Goal: Task Accomplishment & Management: Complete application form

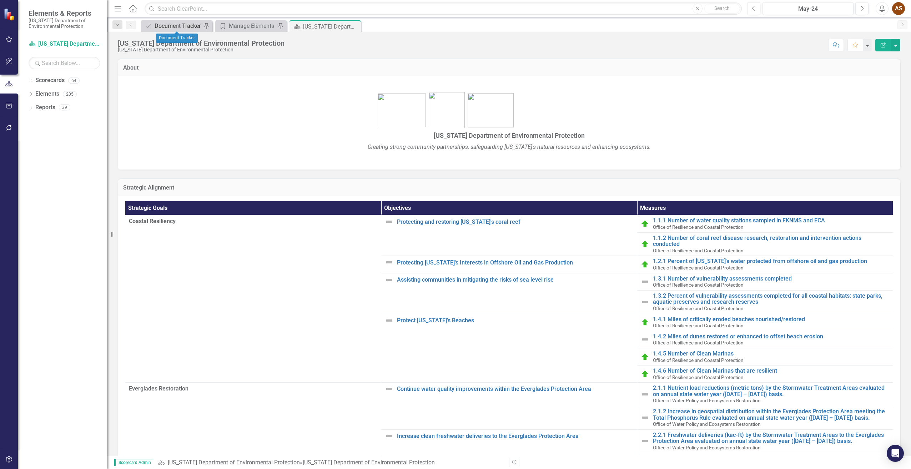
click at [176, 28] on div "Document Tracker" at bounding box center [178, 25] width 47 height 9
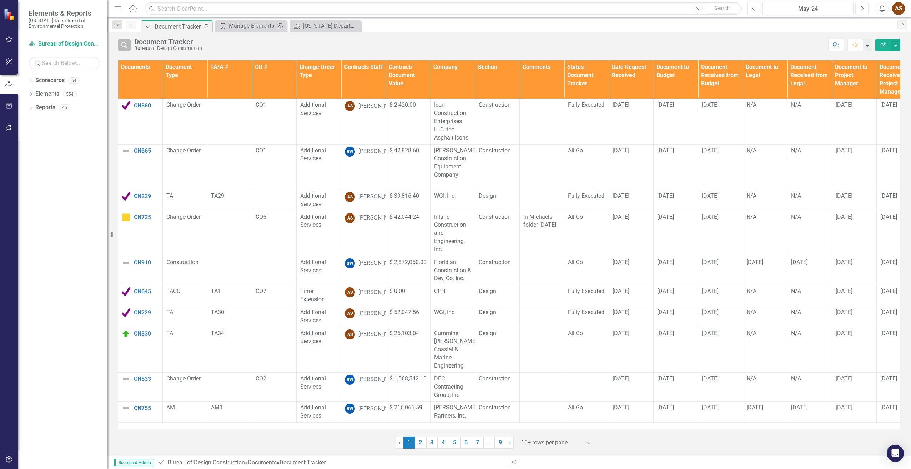
click at [121, 44] on icon "Search" at bounding box center [124, 45] width 8 height 6
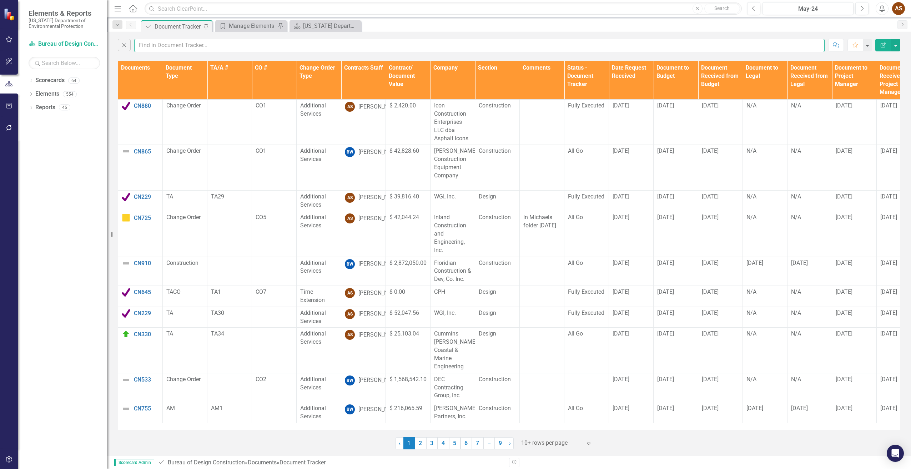
click at [161, 44] on input "text" at bounding box center [479, 45] width 691 height 13
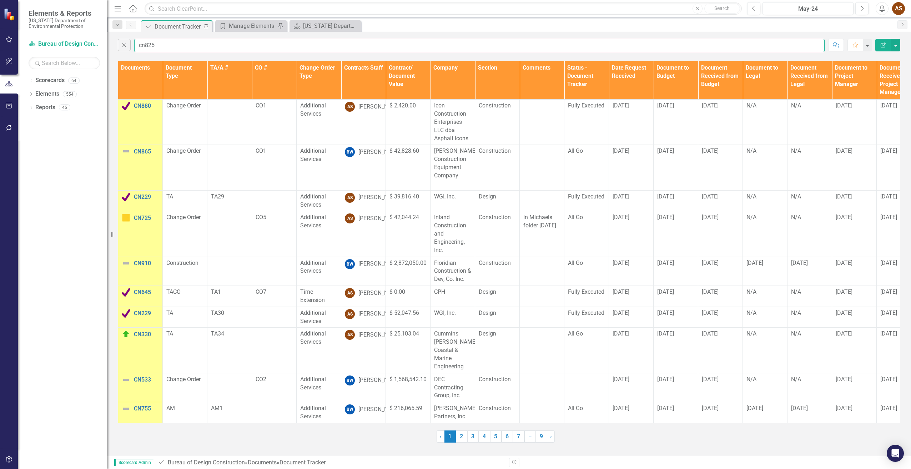
type input "cn825"
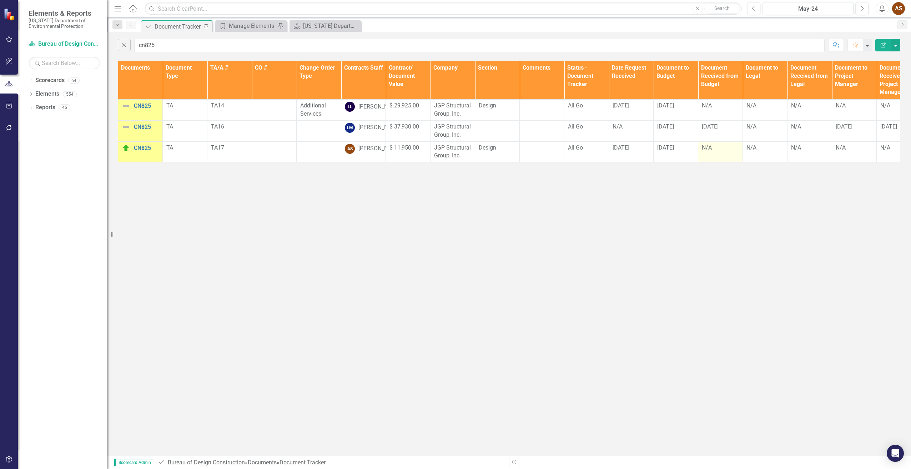
click at [710, 152] on div "N/A" at bounding box center [720, 148] width 37 height 8
click at [709, 152] on div "N/A" at bounding box center [720, 148] width 37 height 8
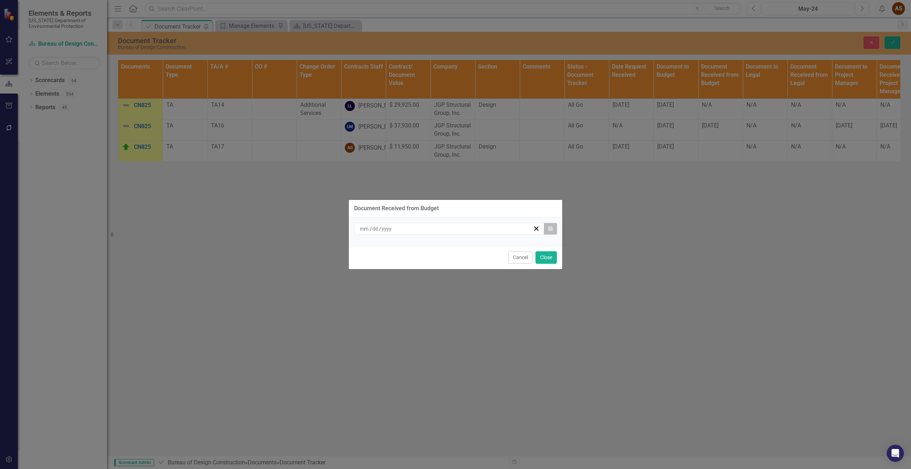
click at [552, 230] on button "Calendar" at bounding box center [551, 229] width 14 height 12
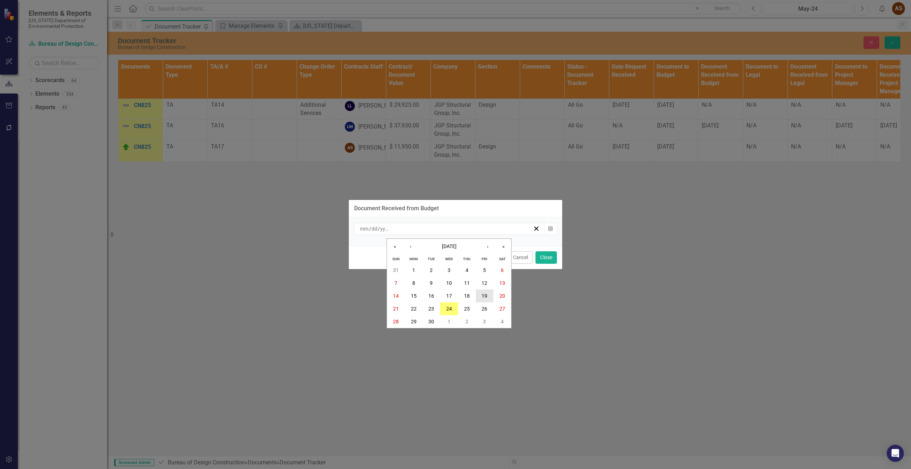
click at [478, 292] on button "19" at bounding box center [485, 296] width 18 height 13
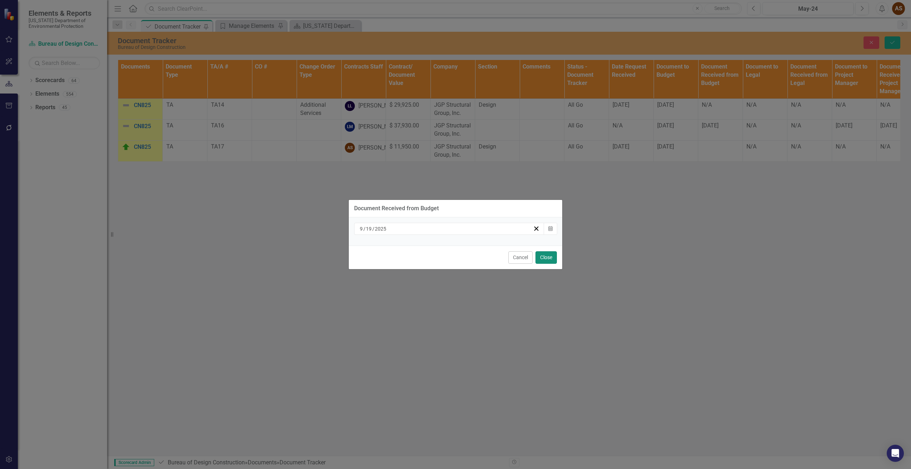
click at [536, 256] on button "Close" at bounding box center [546, 257] width 21 height 12
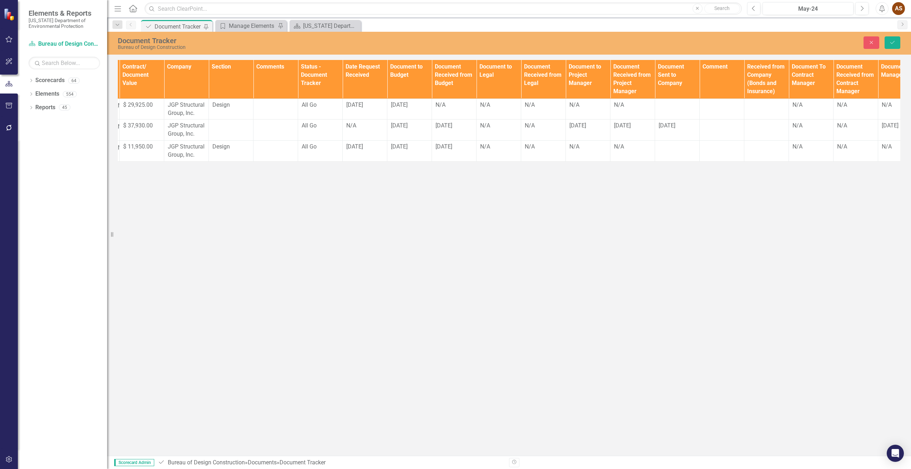
scroll to position [0, 267]
click at [576, 151] on div "N/A" at bounding box center [587, 147] width 37 height 8
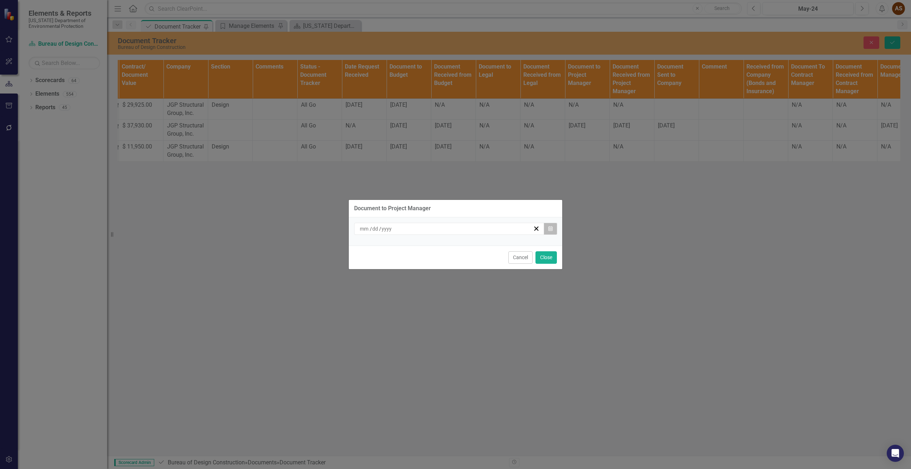
click at [551, 229] on icon "Calendar" at bounding box center [550, 228] width 4 height 5
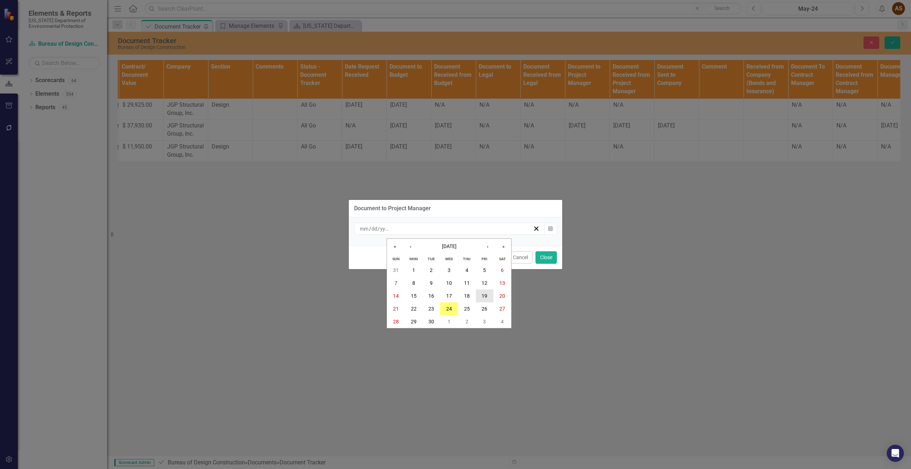
click at [487, 297] on button "19" at bounding box center [485, 296] width 18 height 13
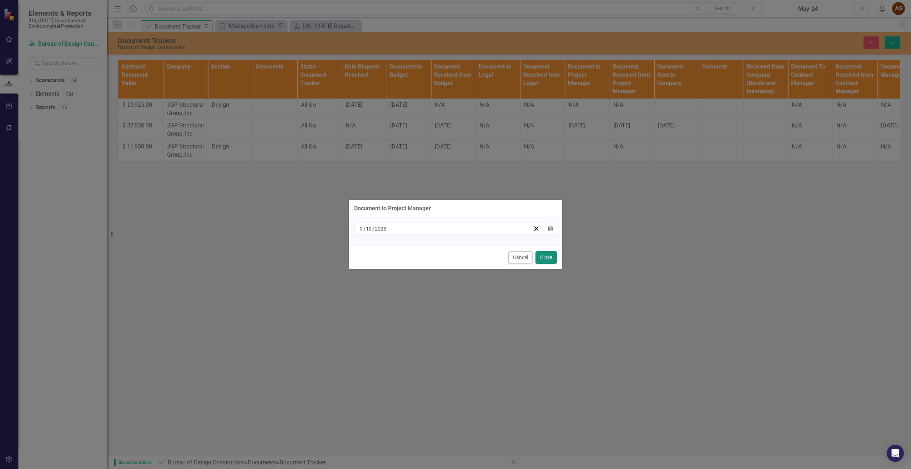
click at [537, 262] on button "Close" at bounding box center [546, 257] width 21 height 12
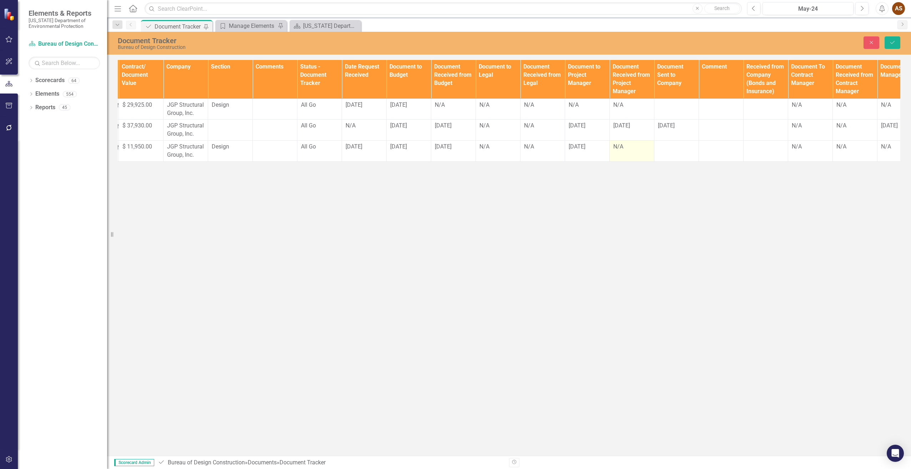
click at [612, 154] on td "N/A" at bounding box center [632, 151] width 45 height 21
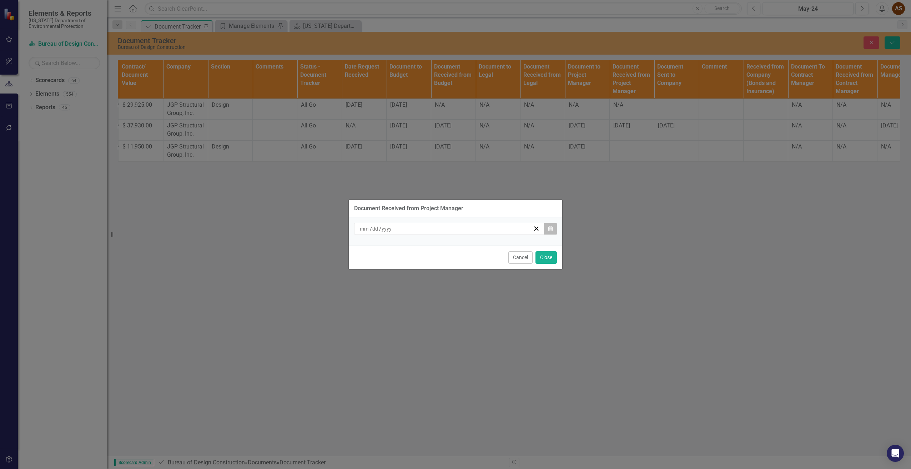
click at [547, 225] on button "Calendar" at bounding box center [551, 229] width 14 height 12
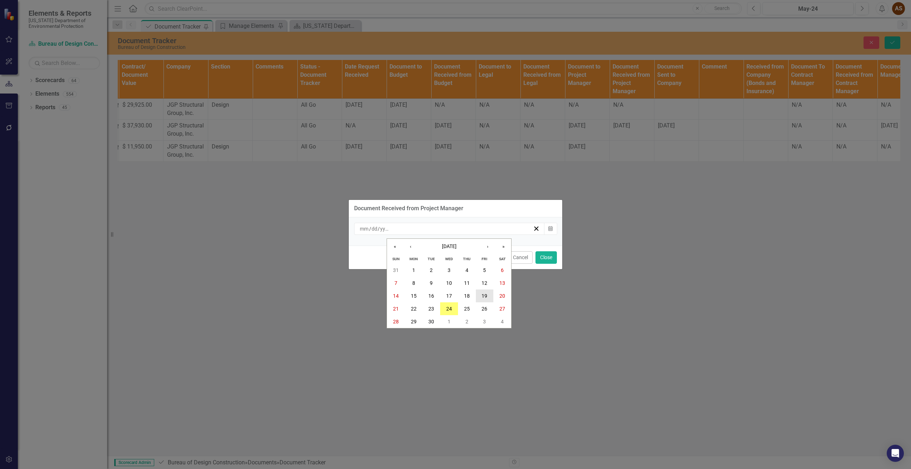
click at [482, 297] on abbr "19" at bounding box center [485, 296] width 6 height 6
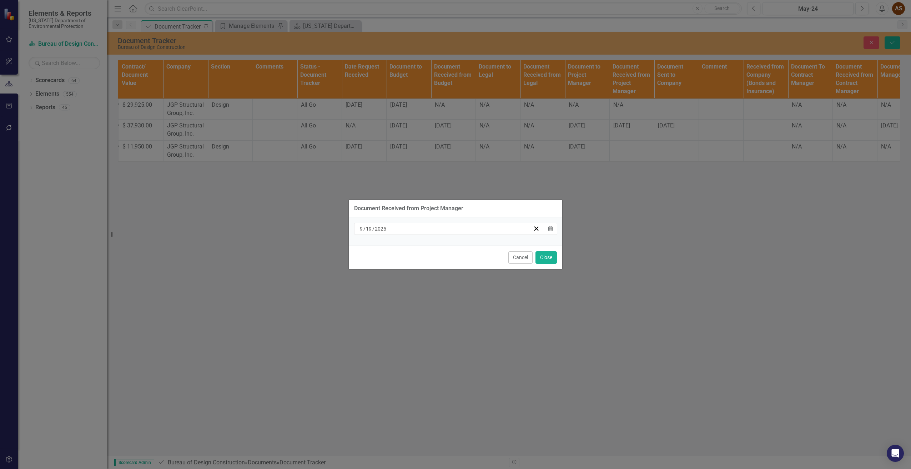
click at [482, 297] on div "Document Received from Project Manager [DATE] Calendar Cancel Close" at bounding box center [456, 234] width 214 height 469
drag, startPoint x: 482, startPoint y: 297, endPoint x: 547, endPoint y: 259, distance: 74.7
click at [547, 259] on button "Close" at bounding box center [546, 257] width 21 height 12
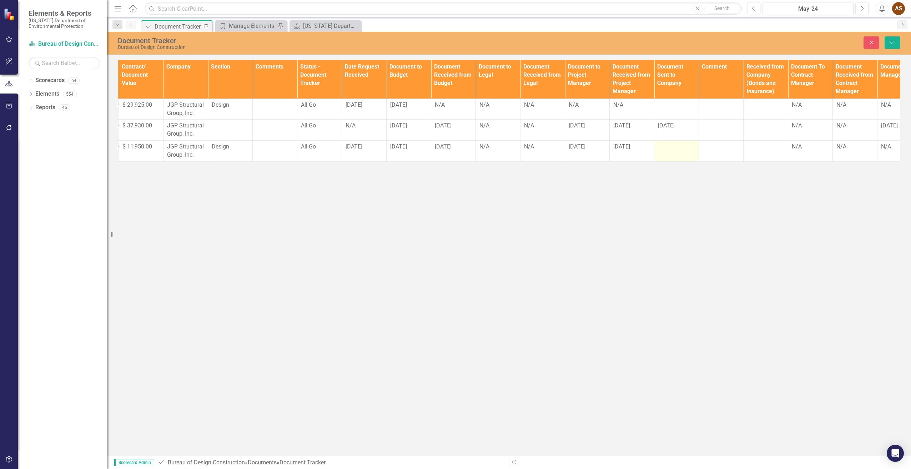
click at [670, 160] on td at bounding box center [677, 151] width 45 height 21
click at [670, 156] on input "text" at bounding box center [676, 149] width 37 height 13
type input "[DATE]"
click at [761, 151] on div at bounding box center [765, 147] width 37 height 9
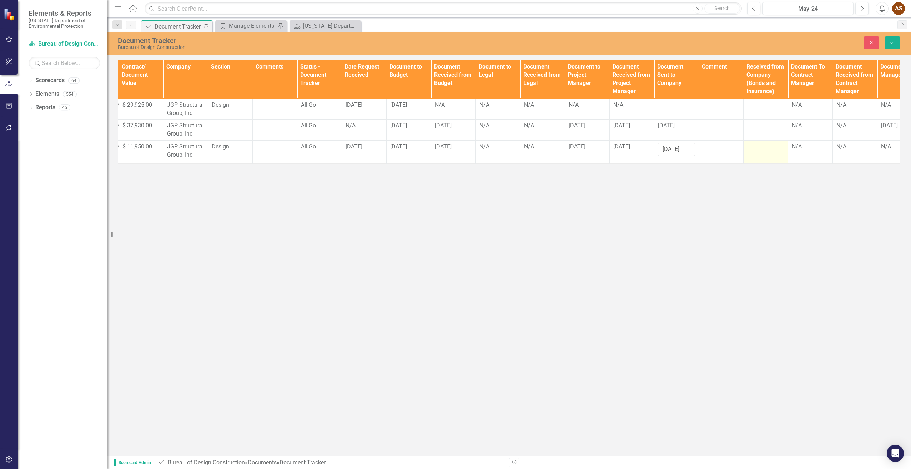
click at [757, 151] on div at bounding box center [765, 147] width 37 height 9
click at [753, 151] on div at bounding box center [765, 147] width 37 height 9
click at [753, 156] on input "text" at bounding box center [765, 149] width 37 height 13
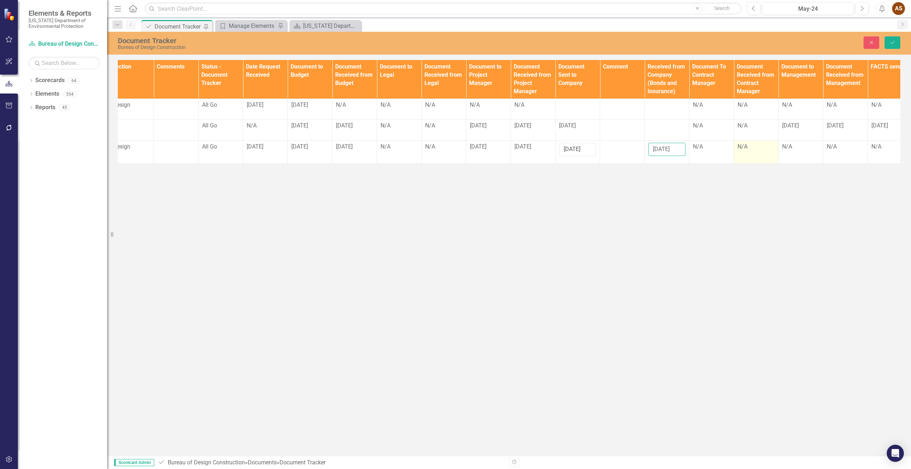
scroll to position [0, 369]
type input "[DATE]"
click at [697, 141] on td "N/A" at bounding box center [709, 130] width 45 height 21
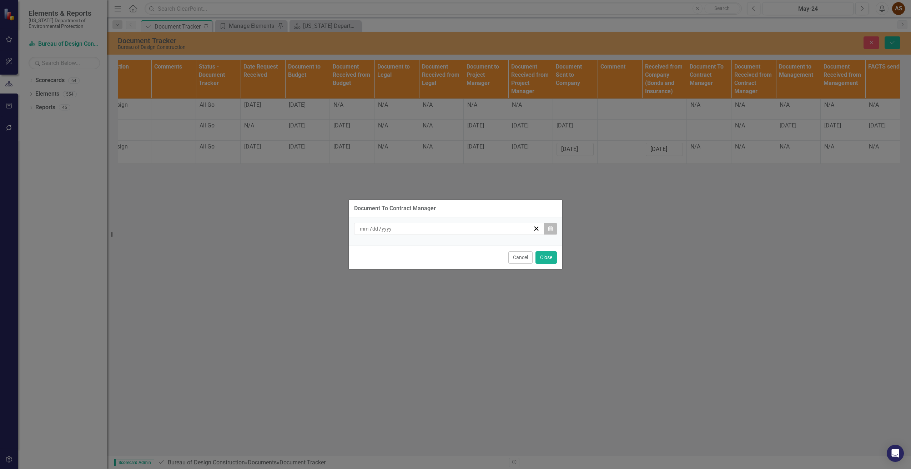
click at [546, 224] on button "Calendar" at bounding box center [551, 229] width 14 height 12
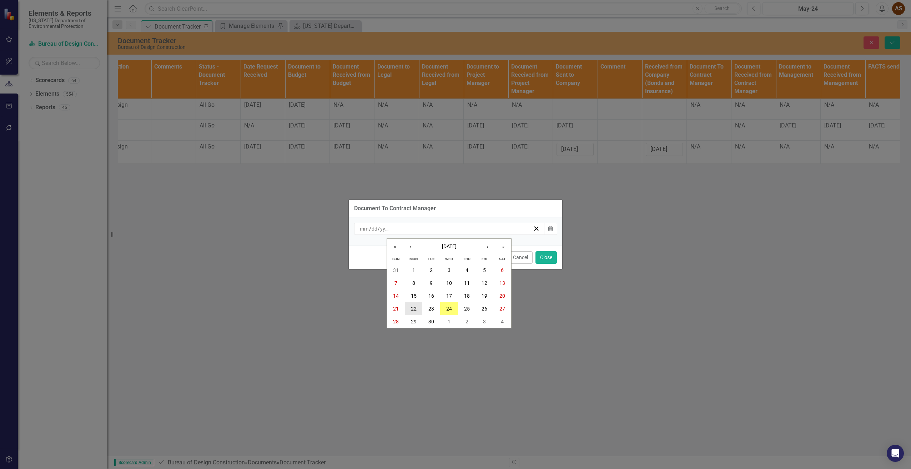
click at [411, 310] on abbr "22" at bounding box center [414, 309] width 6 height 6
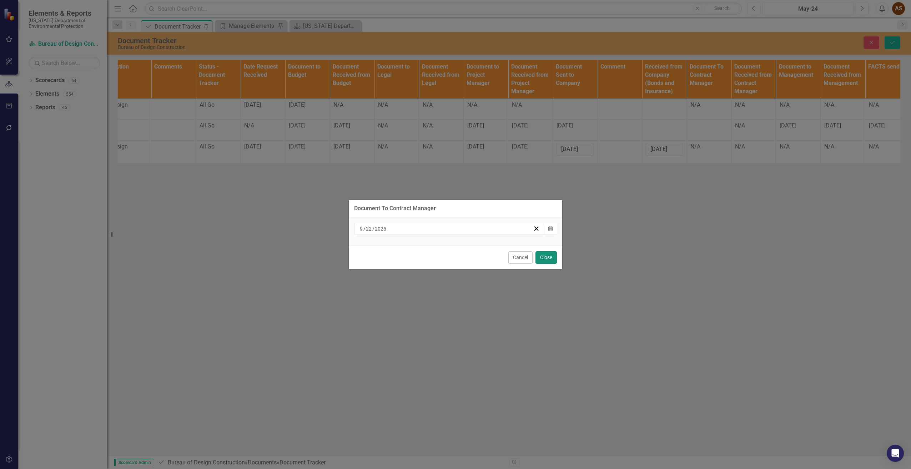
click at [543, 257] on button "Close" at bounding box center [546, 257] width 21 height 12
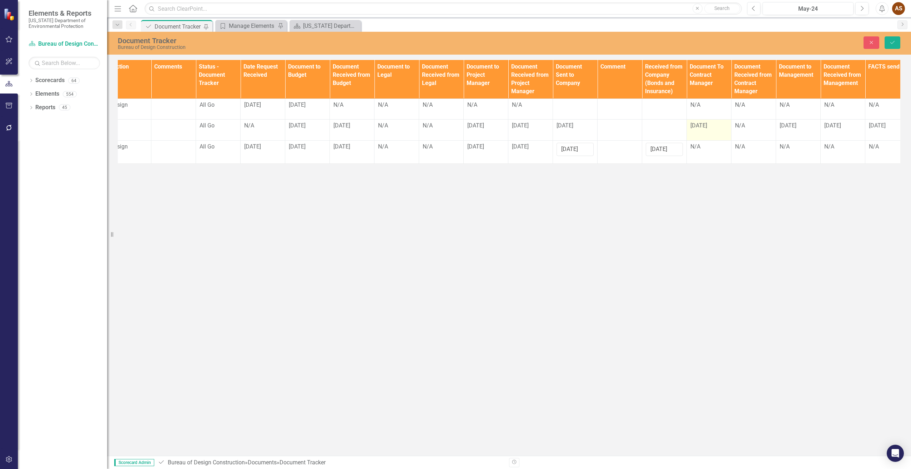
click at [707, 129] on span "[DATE]" at bounding box center [699, 125] width 17 height 7
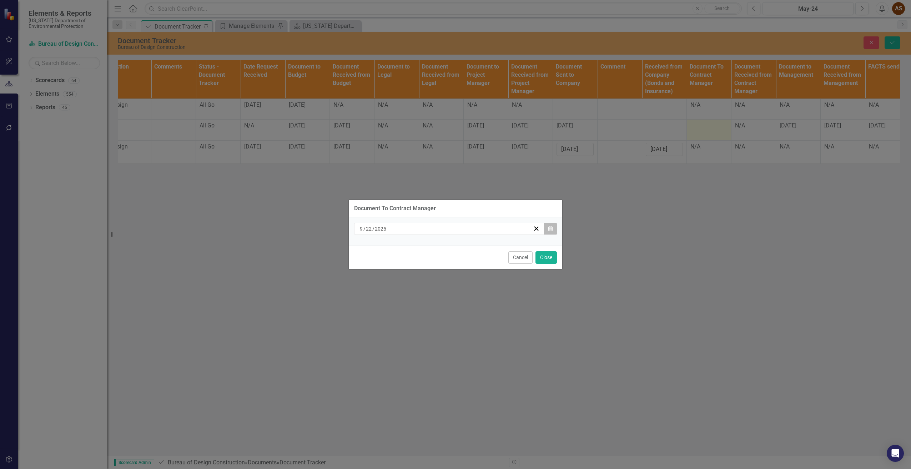
click at [549, 231] on icon "Calendar" at bounding box center [550, 228] width 4 height 5
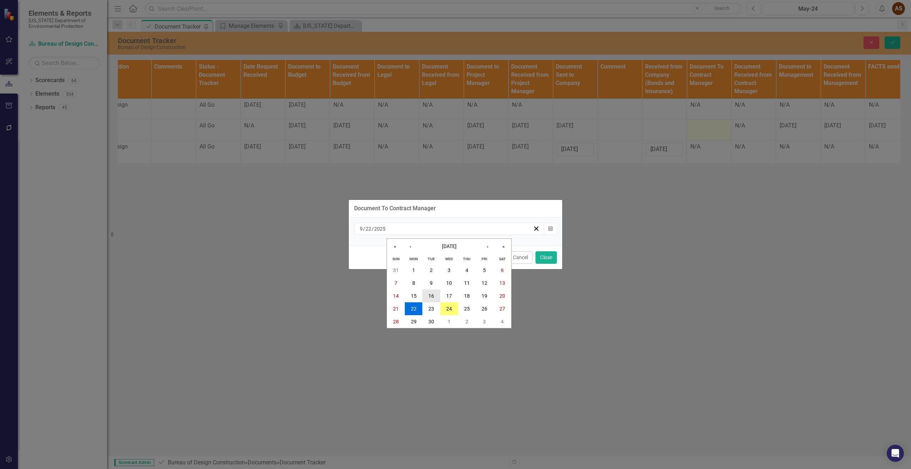
click at [431, 295] on abbr "16" at bounding box center [431, 296] width 6 height 6
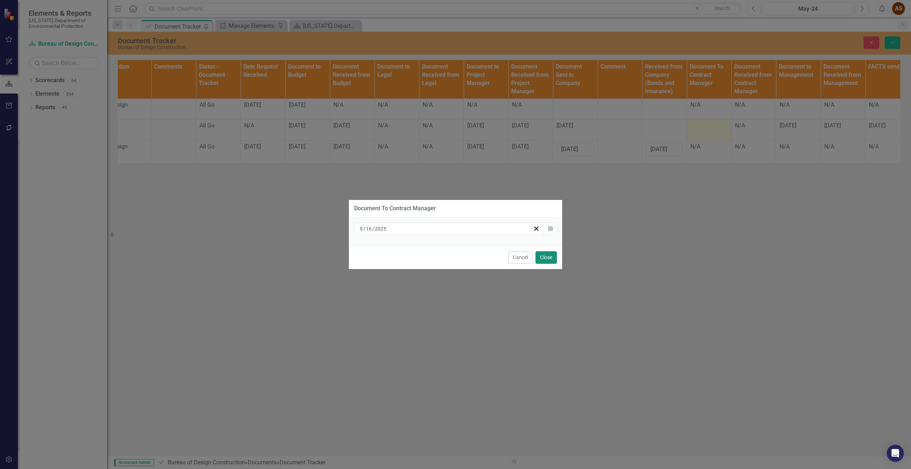
click at [551, 260] on button "Close" at bounding box center [546, 257] width 21 height 12
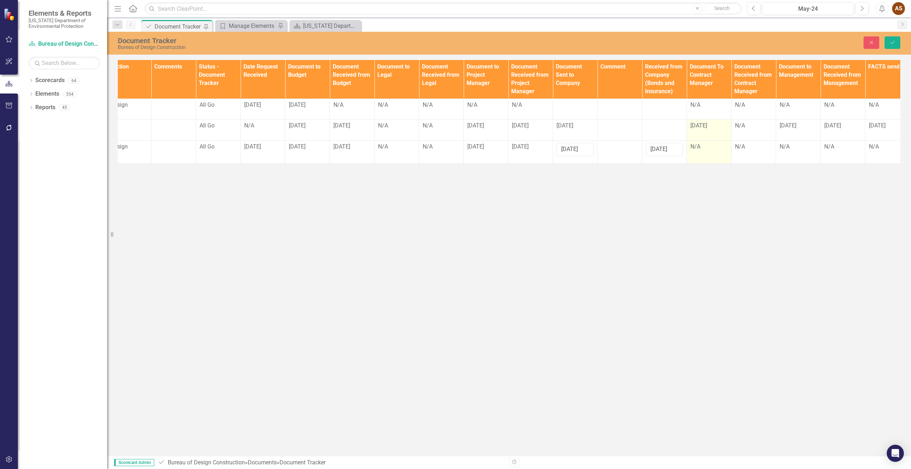
click at [700, 164] on td "N/A" at bounding box center [709, 152] width 45 height 23
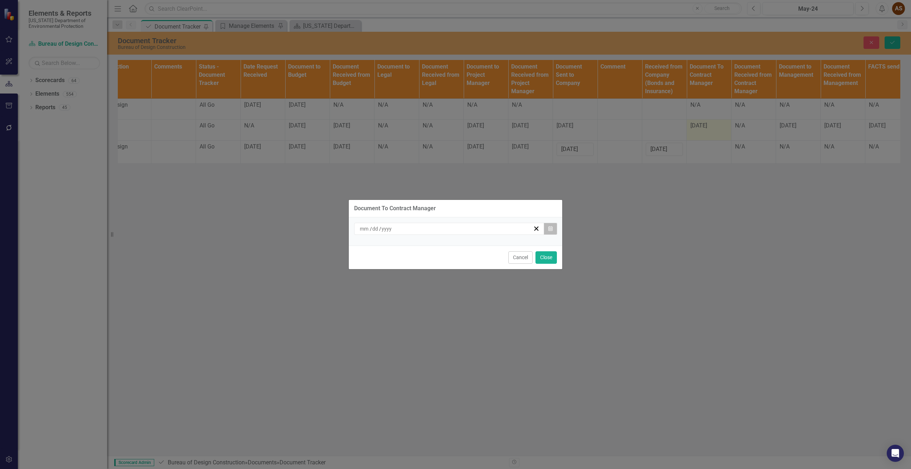
click at [550, 227] on icon "Calendar" at bounding box center [550, 228] width 4 height 5
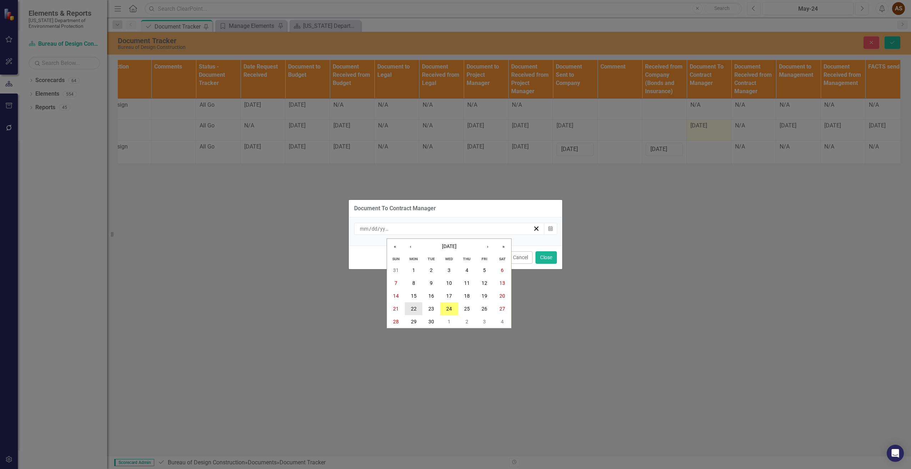
click at [418, 311] on button "22" at bounding box center [414, 308] width 18 height 13
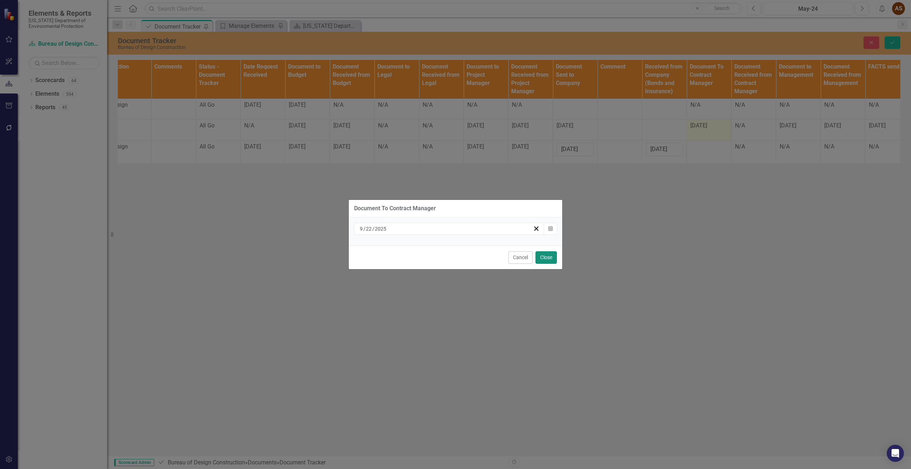
click at [546, 261] on button "Close" at bounding box center [546, 257] width 21 height 12
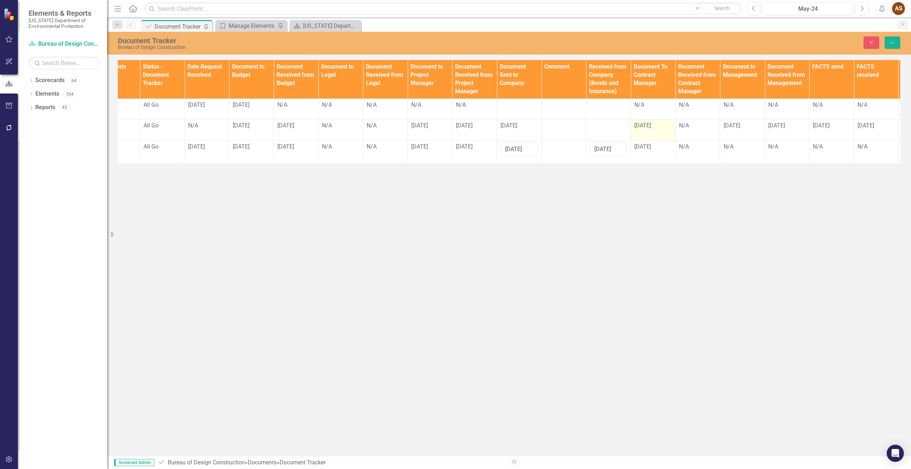
scroll to position [0, 466]
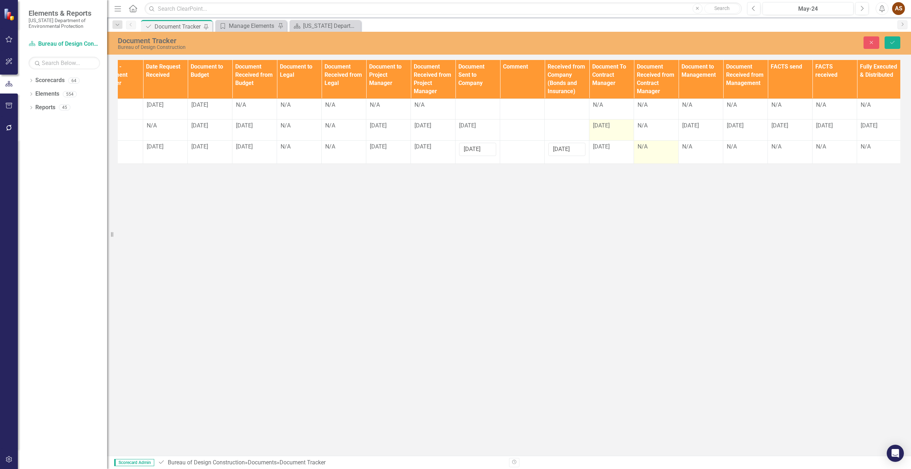
click at [668, 164] on td "N/A" at bounding box center [656, 152] width 45 height 23
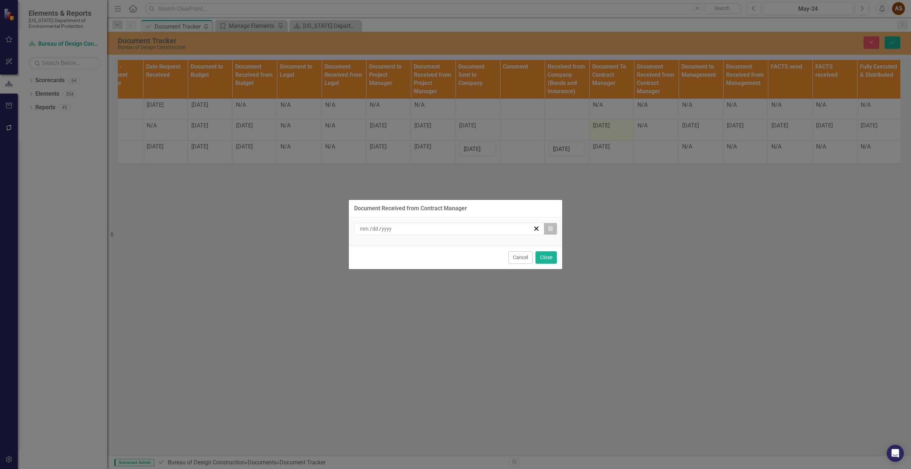
click at [549, 229] on icon "Calendar" at bounding box center [550, 228] width 4 height 5
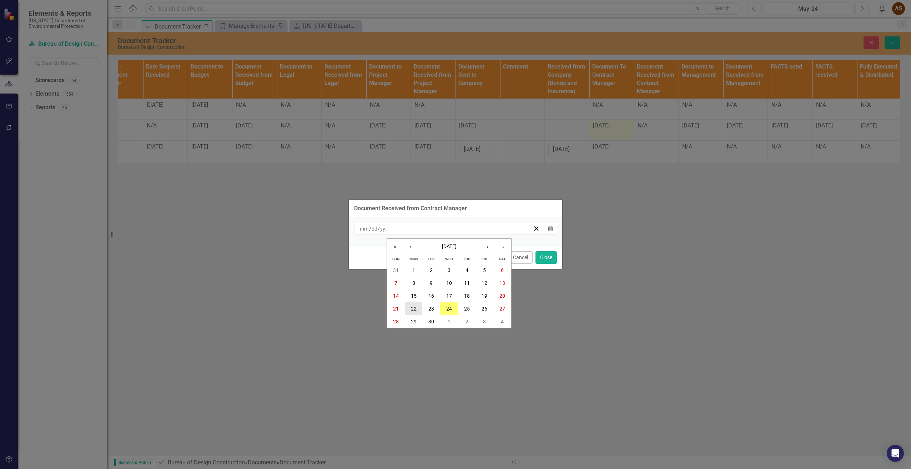
click at [418, 309] on button "22" at bounding box center [414, 308] width 18 height 13
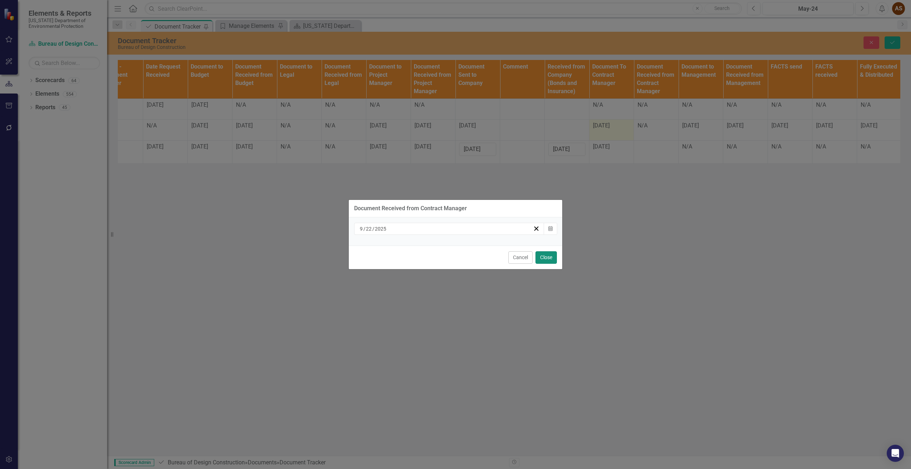
click at [541, 260] on button "Close" at bounding box center [546, 257] width 21 height 12
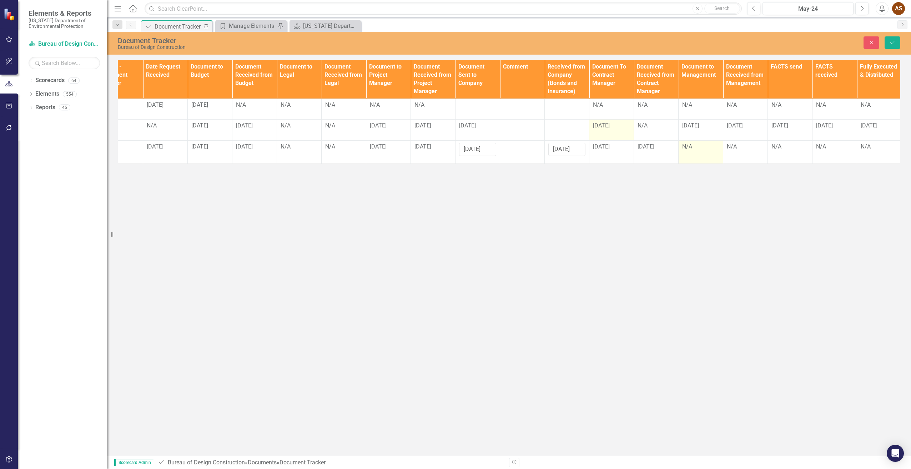
click at [692, 151] on div "N/A" at bounding box center [700, 147] width 37 height 8
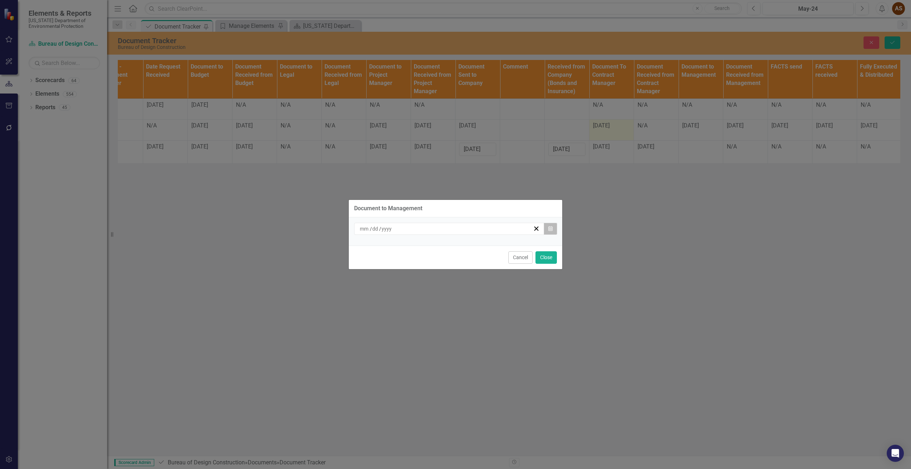
click at [550, 233] on button "Calendar" at bounding box center [551, 229] width 14 height 12
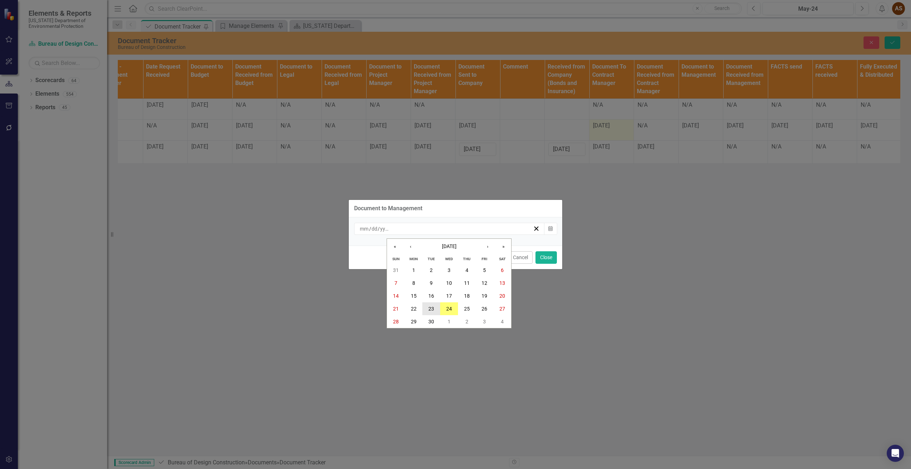
click at [431, 309] on abbr "23" at bounding box center [431, 309] width 6 height 6
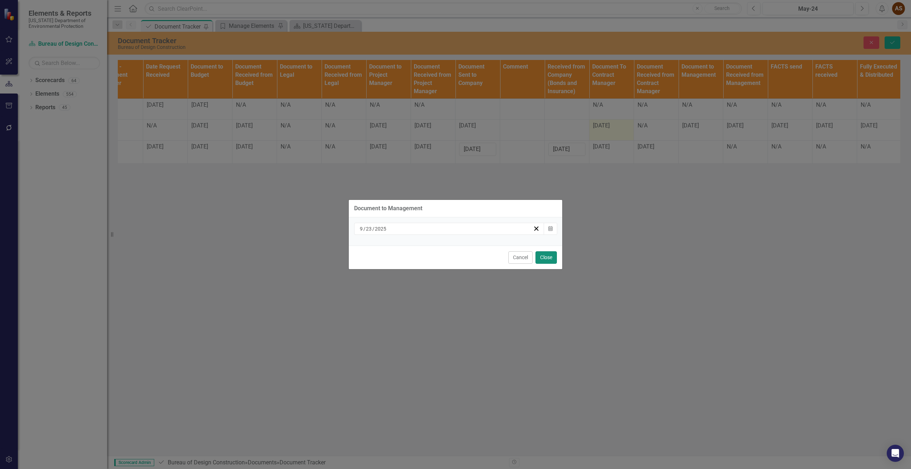
click at [556, 255] on button "Close" at bounding box center [546, 257] width 21 height 12
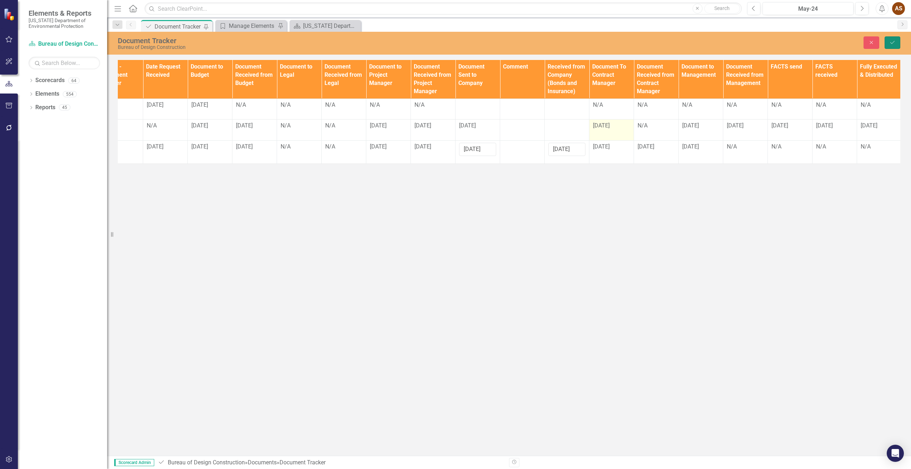
click at [896, 41] on icon "Save" at bounding box center [892, 42] width 6 height 5
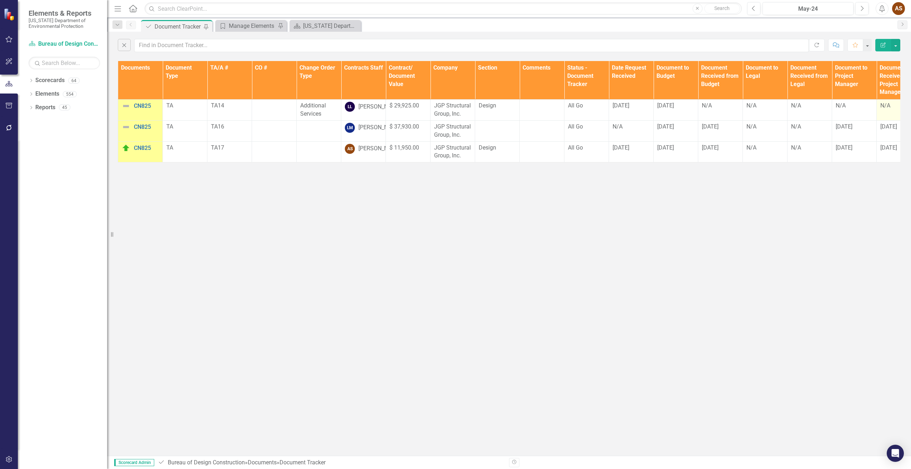
click at [890, 115] on td "N/A" at bounding box center [899, 110] width 45 height 21
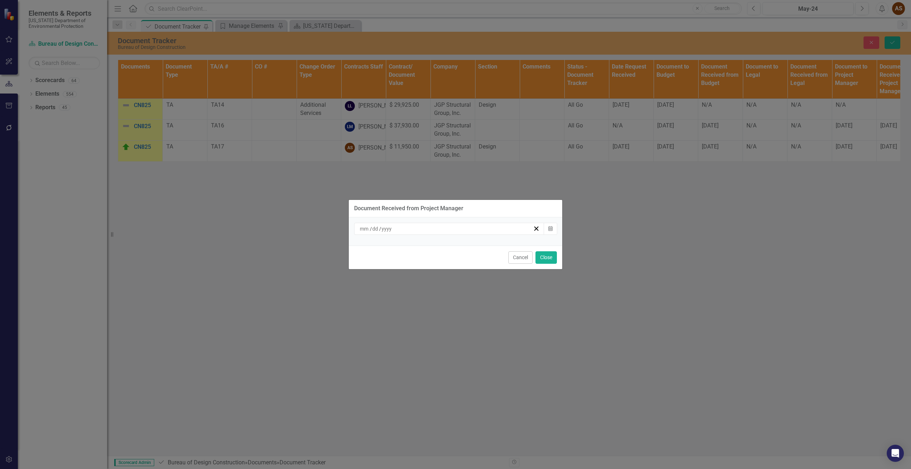
click at [522, 256] on button "Cancel" at bounding box center [520, 257] width 24 height 12
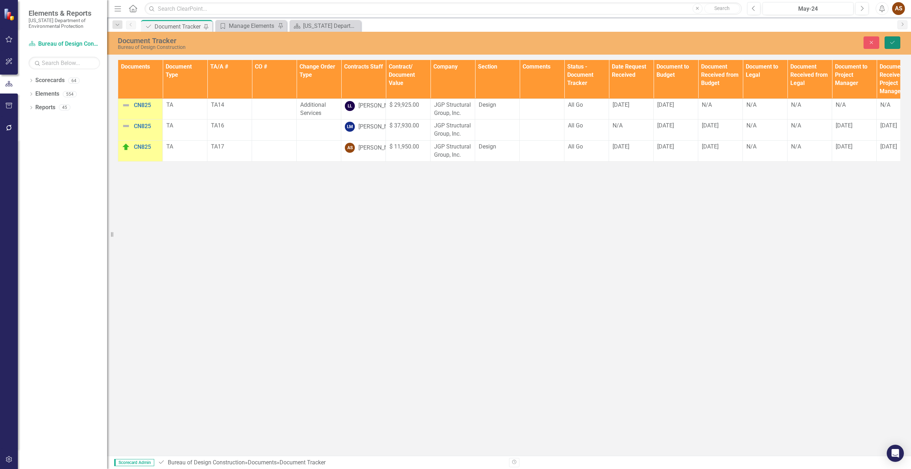
click at [896, 43] on button "Save" at bounding box center [893, 42] width 16 height 12
